Goal: Obtain resource: Download file/media

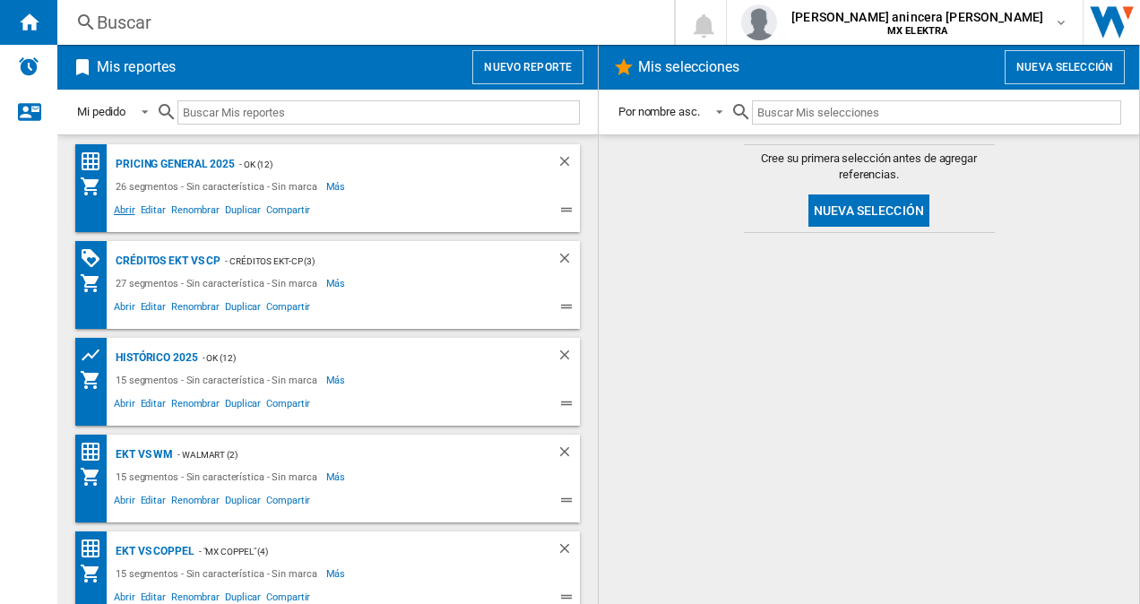
click at [131, 215] on span "Abrir" at bounding box center [124, 213] width 27 height 22
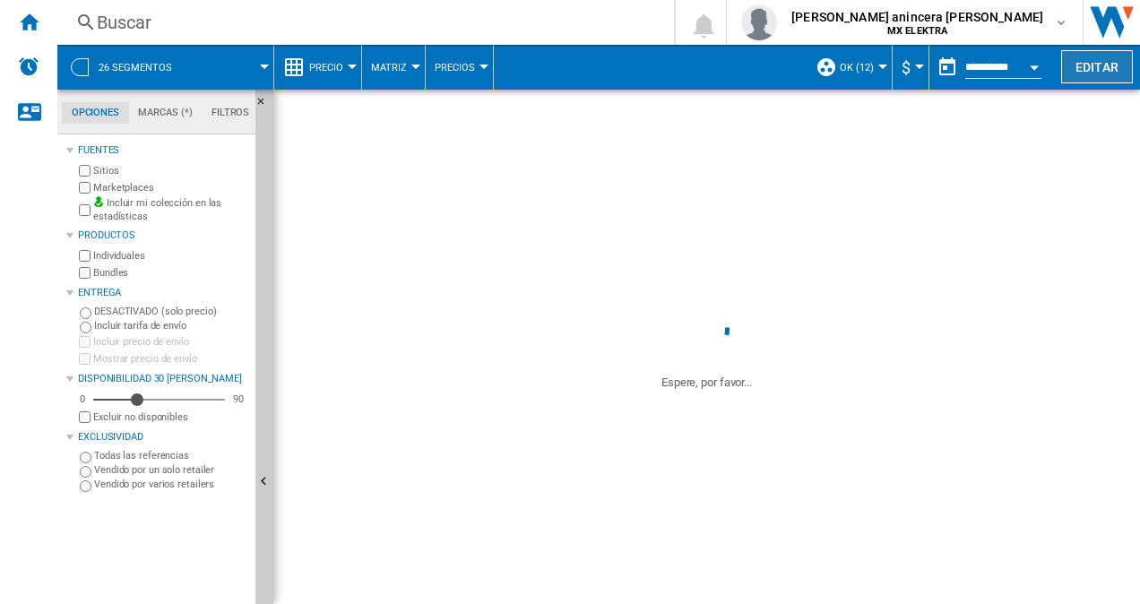
click at [1101, 57] on button "Editar" at bounding box center [1097, 66] width 72 height 33
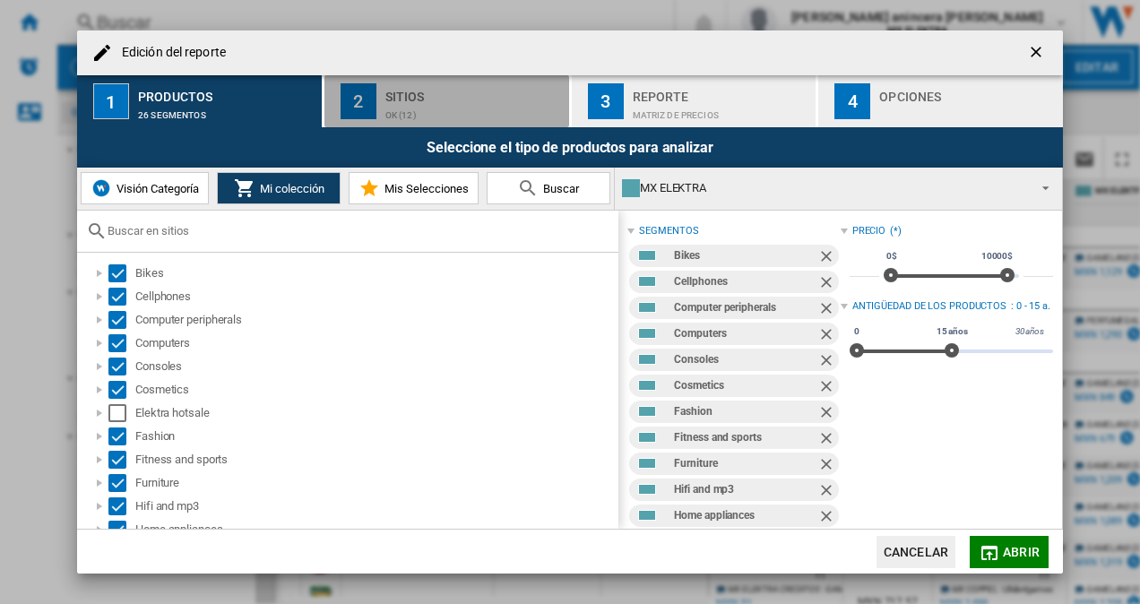
click at [430, 82] on div "Sitios" at bounding box center [473, 91] width 177 height 19
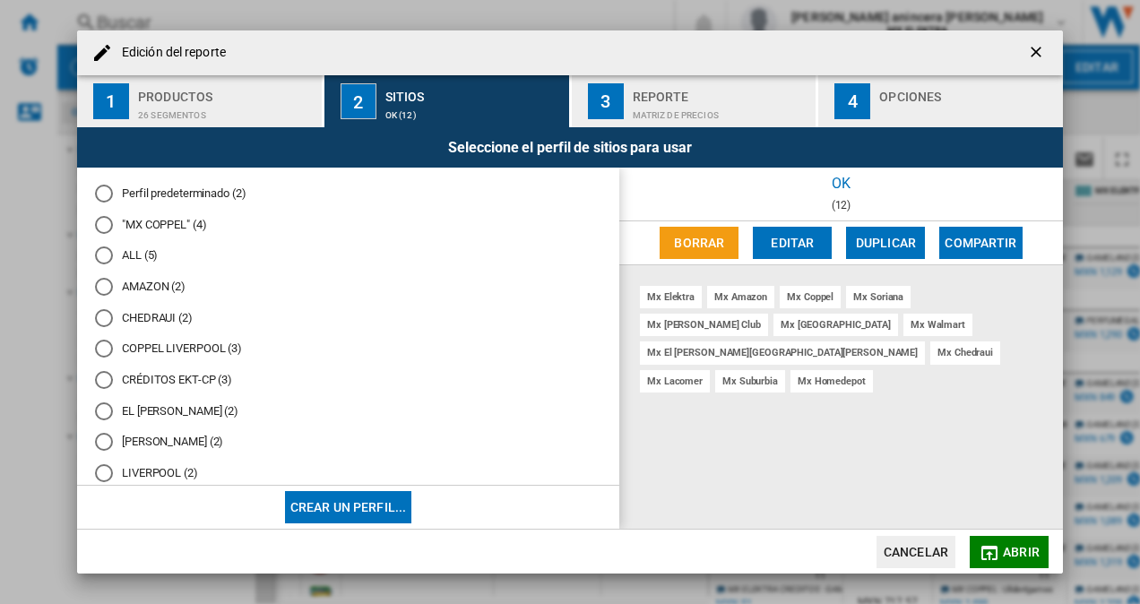
click at [691, 77] on button "3 Reporte Matriz de precios" at bounding box center [695, 101] width 246 height 52
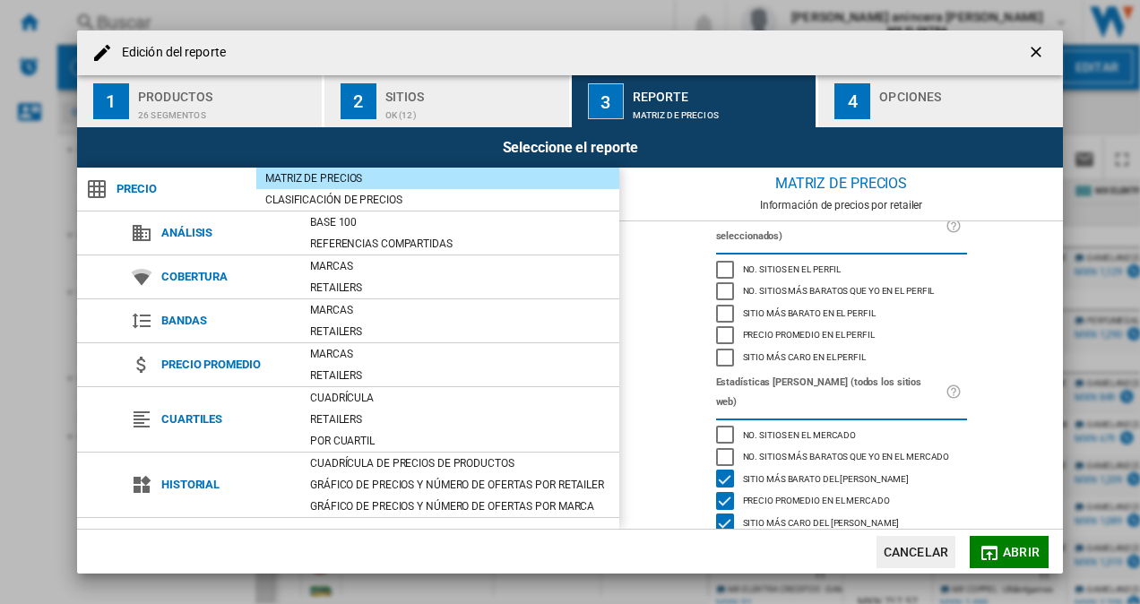
scroll to position [117, 0]
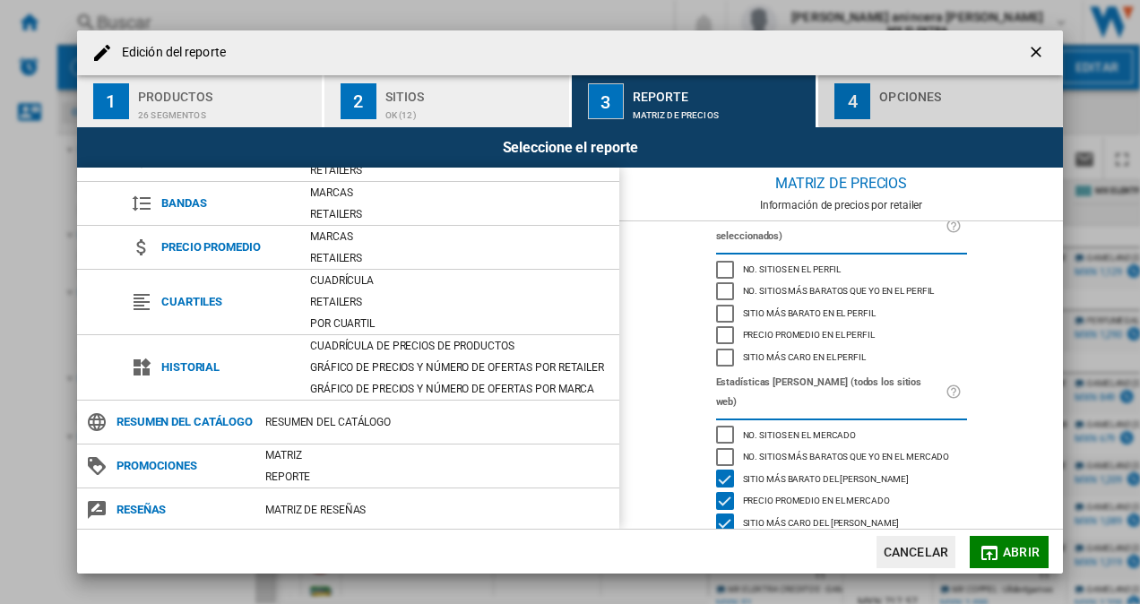
click at [928, 106] on div "button" at bounding box center [967, 110] width 177 height 19
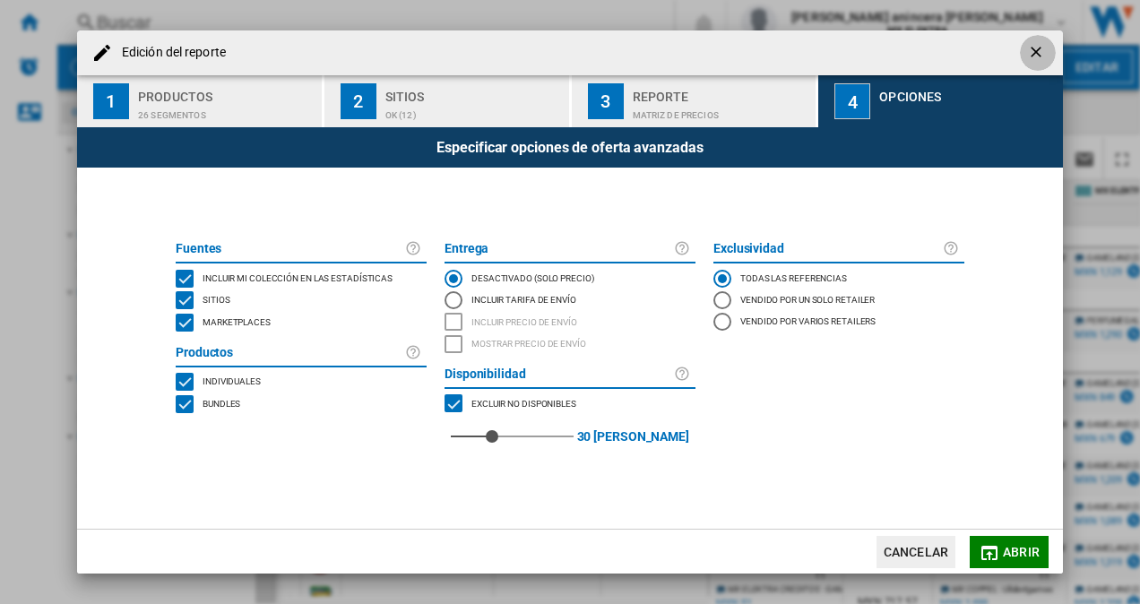
click at [1027, 51] on ng-md-icon "getI18NText('BUTTONS.CLOSE_DIALOG')" at bounding box center [1038, 54] width 22 height 22
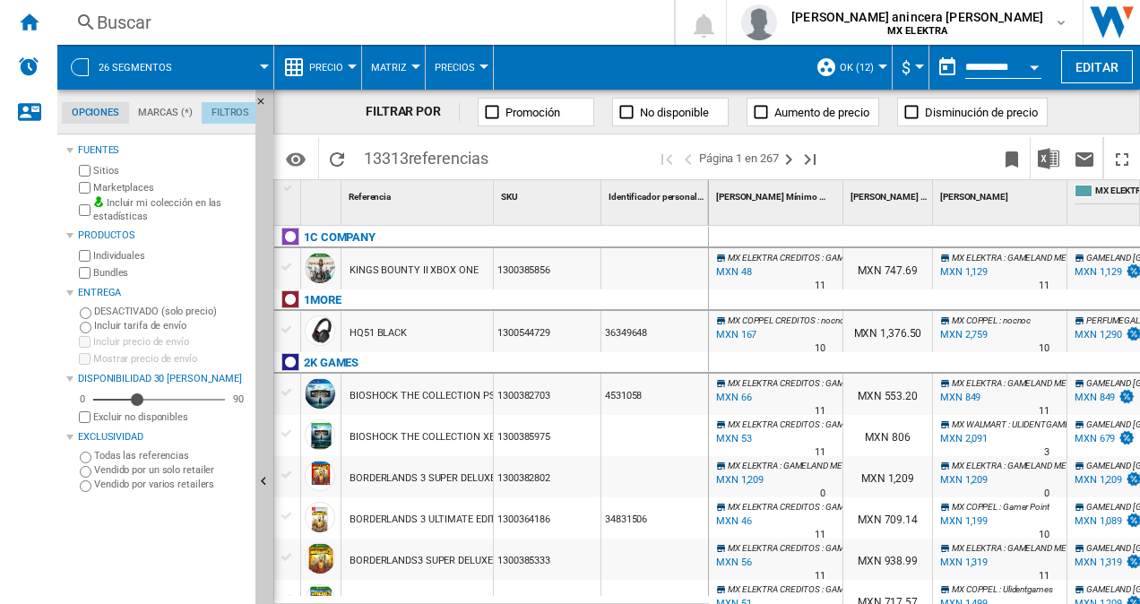
click at [218, 118] on md-tab-item "Filtros" at bounding box center [230, 113] width 57 height 22
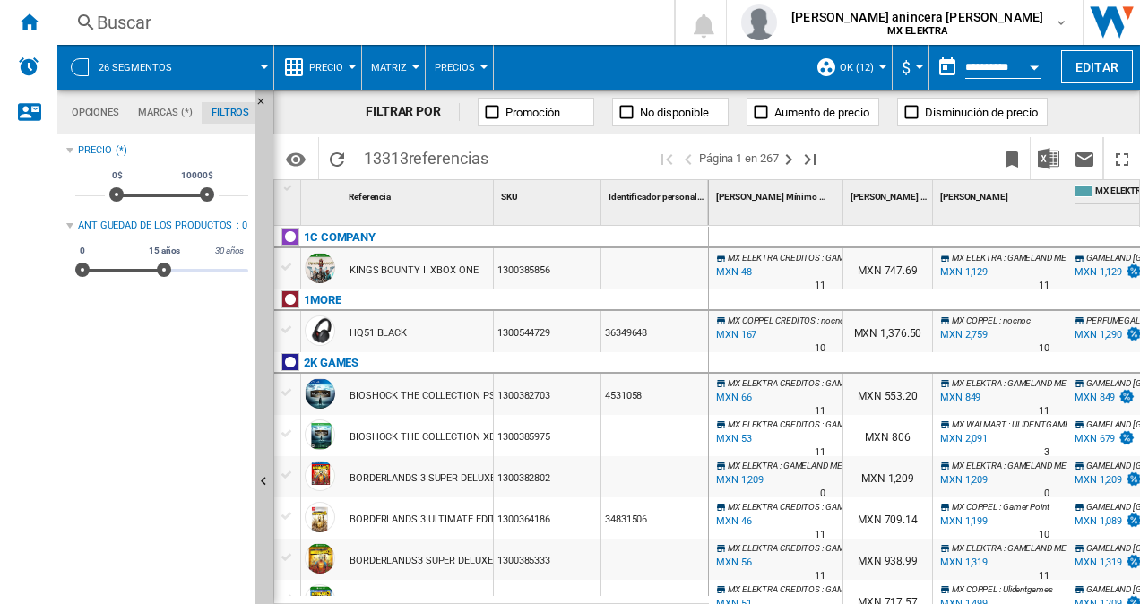
scroll to position [116, 0]
click at [172, 118] on md-tab-item "Marcas (*)" at bounding box center [165, 113] width 73 height 22
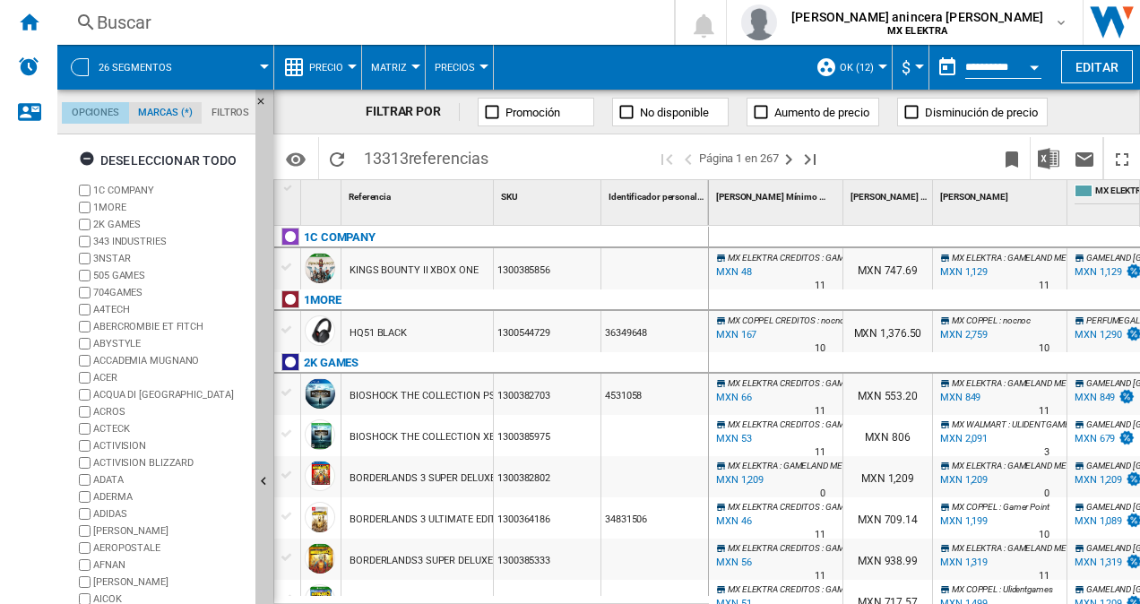
click at [76, 119] on md-tab-item "Opciones" at bounding box center [95, 113] width 67 height 22
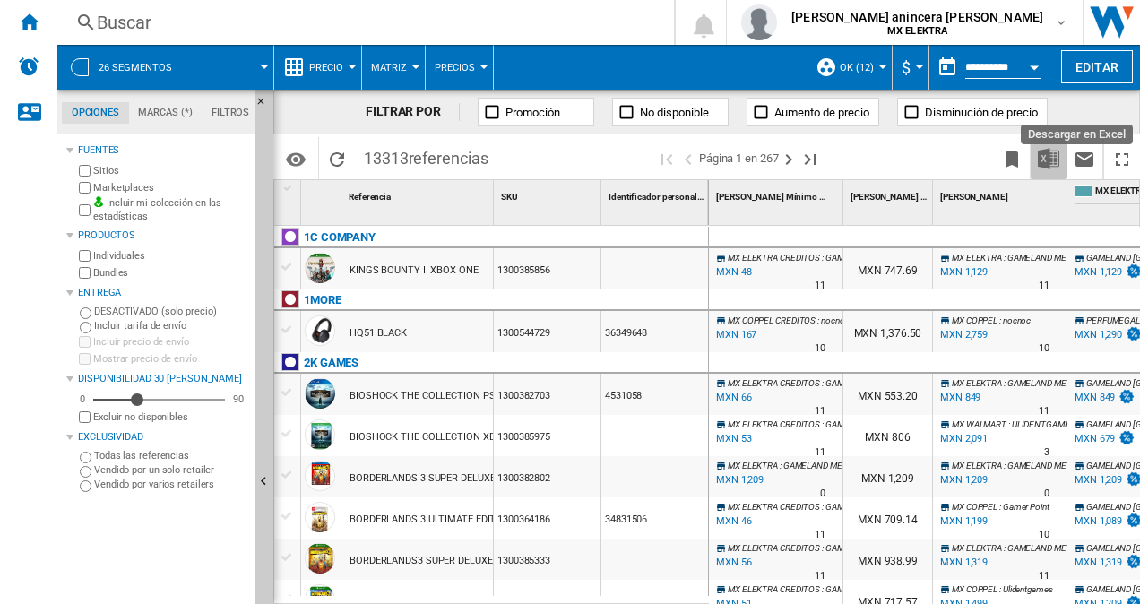
click at [1039, 150] on img "Descargar en Excel" at bounding box center [1049, 159] width 22 height 22
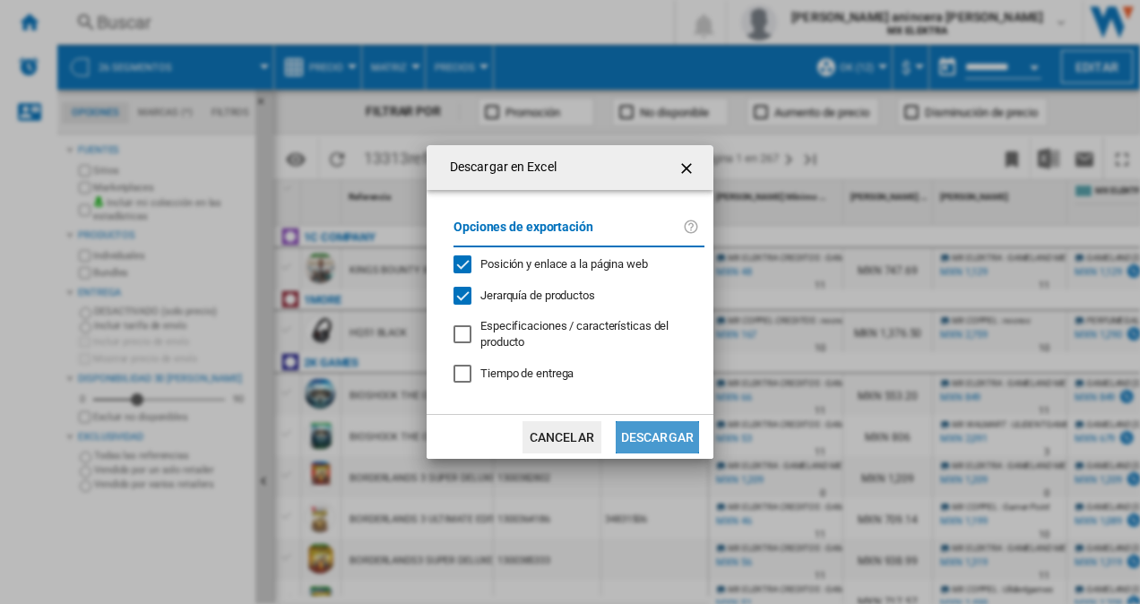
click at [683, 445] on button "Descargar" at bounding box center [657, 437] width 83 height 32
